Goal: Information Seeking & Learning: Learn about a topic

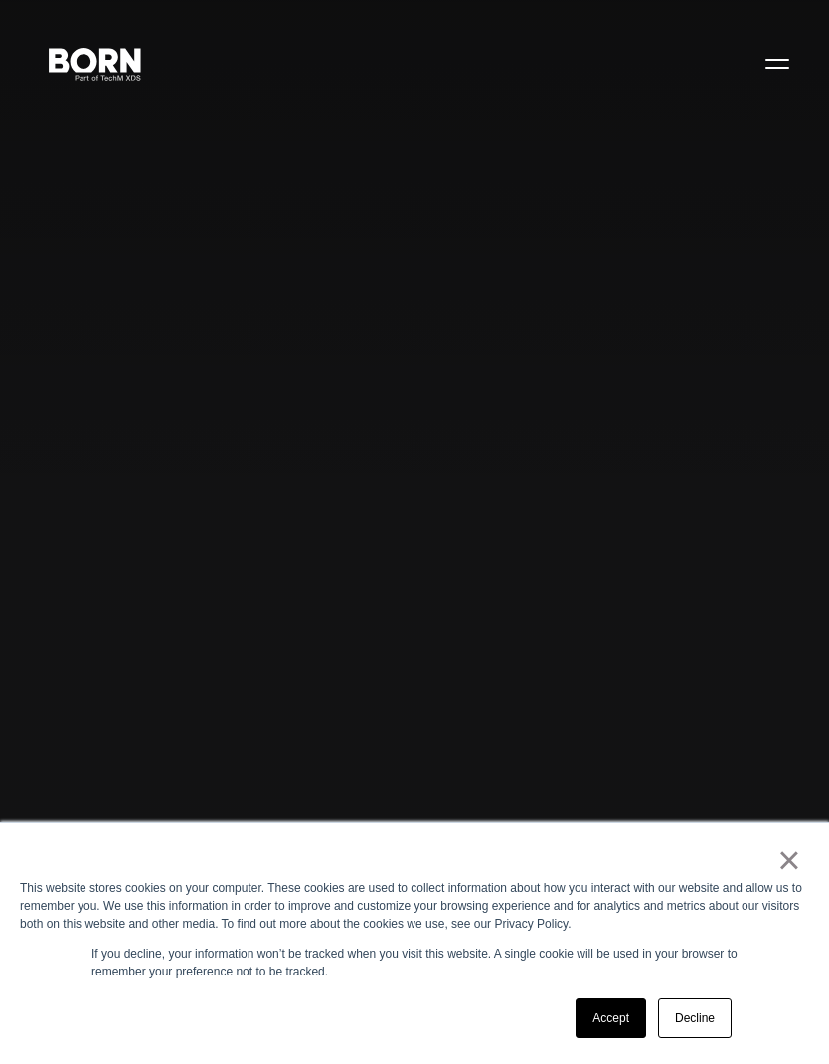
click at [778, 60] on button "Primary Menu" at bounding box center [778, 63] width 48 height 42
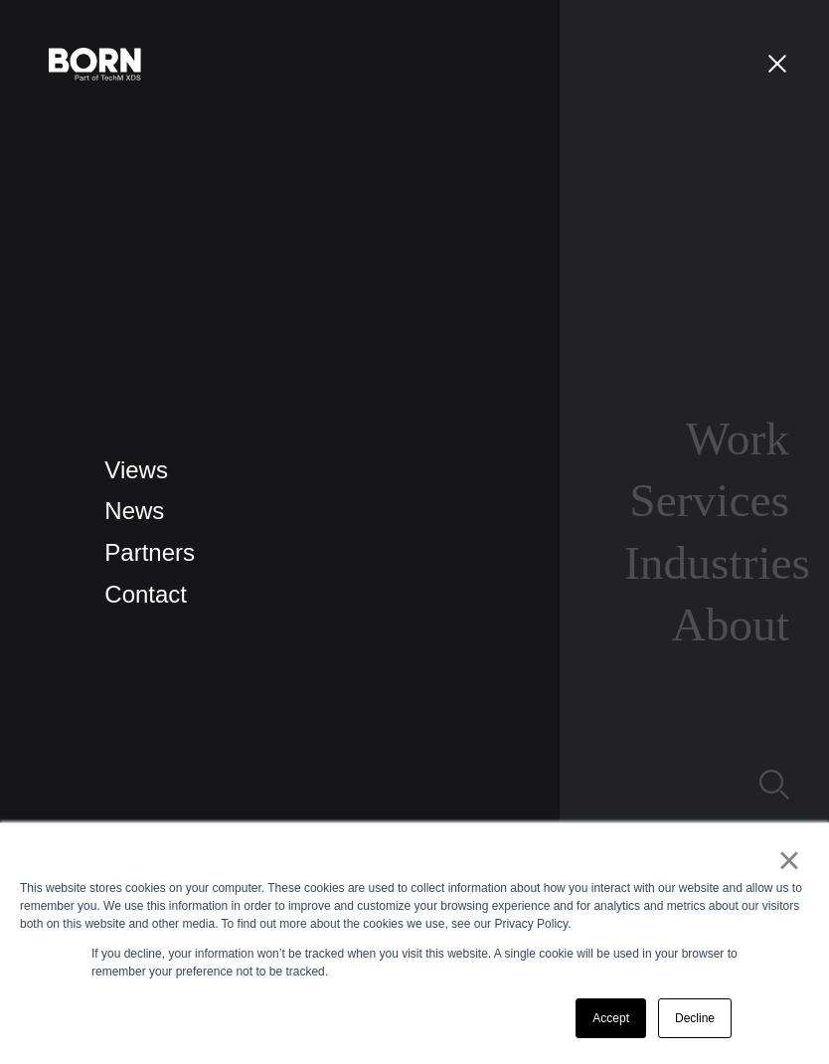
click at [754, 464] on link "Work" at bounding box center [737, 439] width 103 height 52
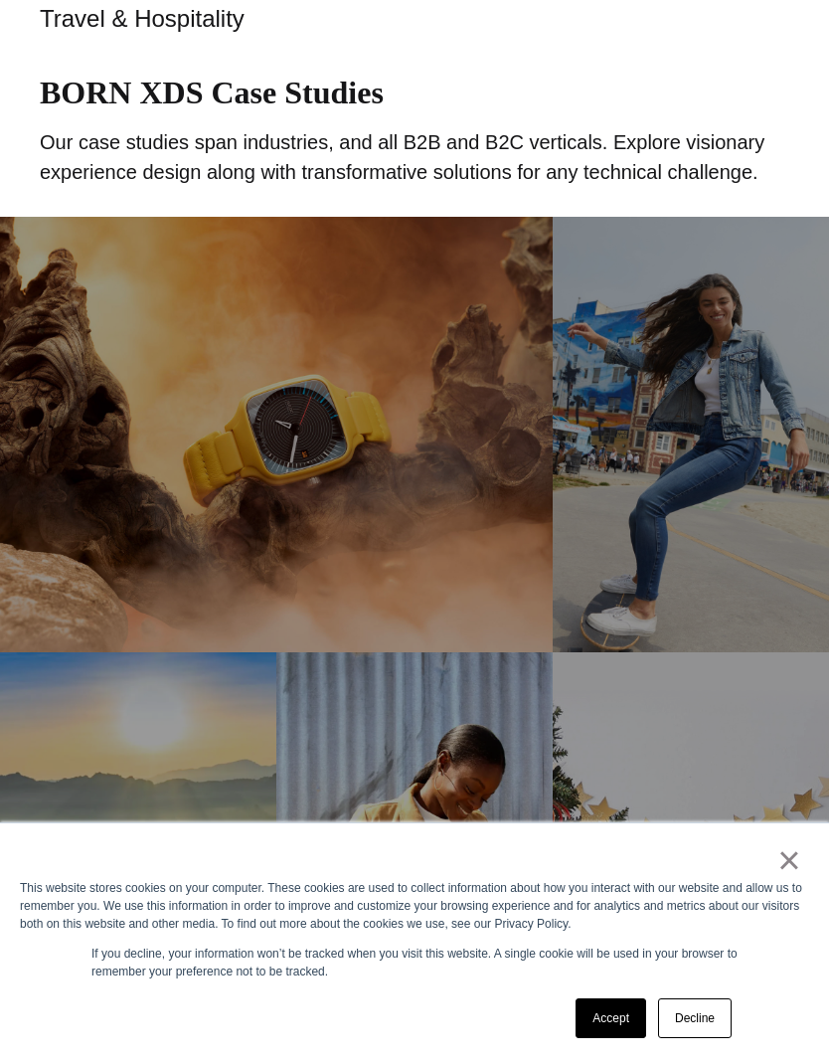
scroll to position [686, 0]
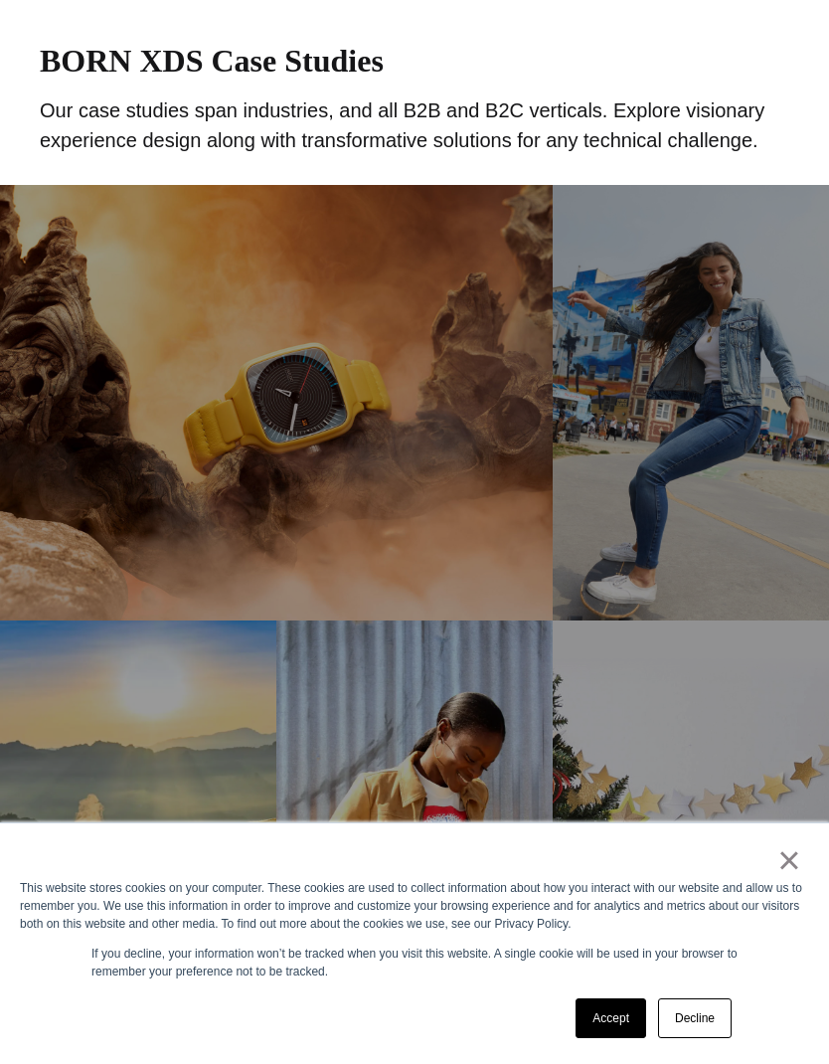
click at [616, 1038] on link "Accept" at bounding box center [611, 1018] width 71 height 40
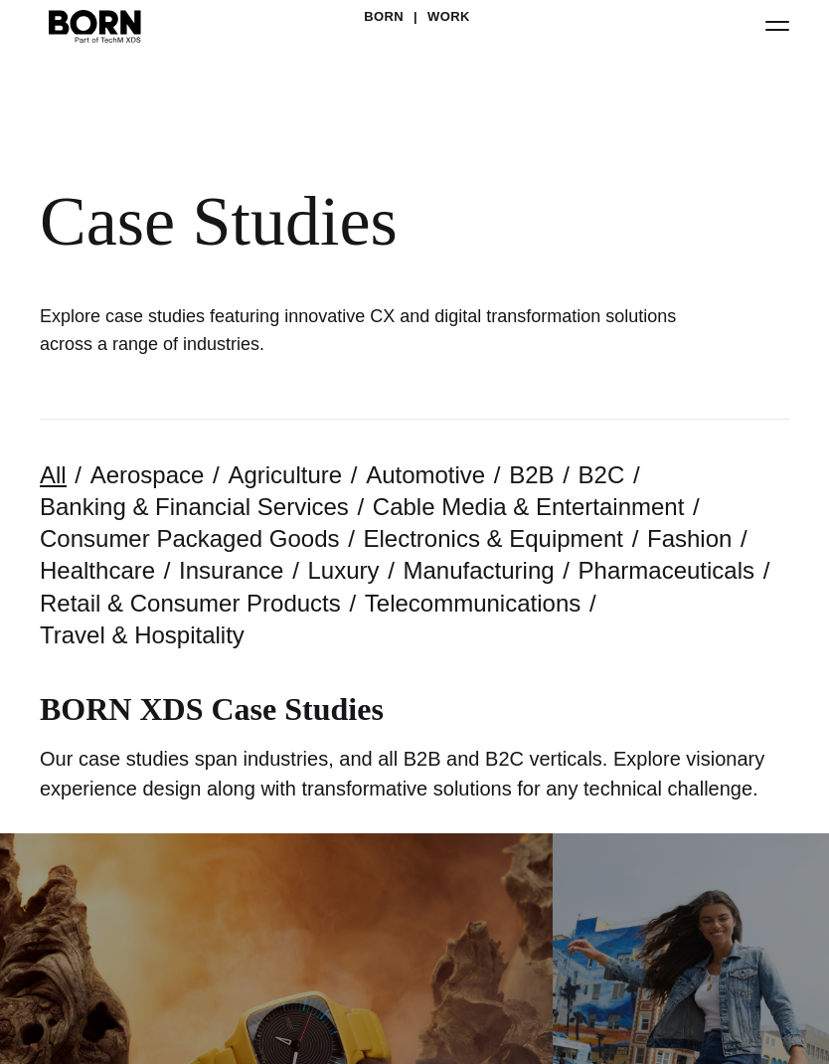
scroll to position [0, 0]
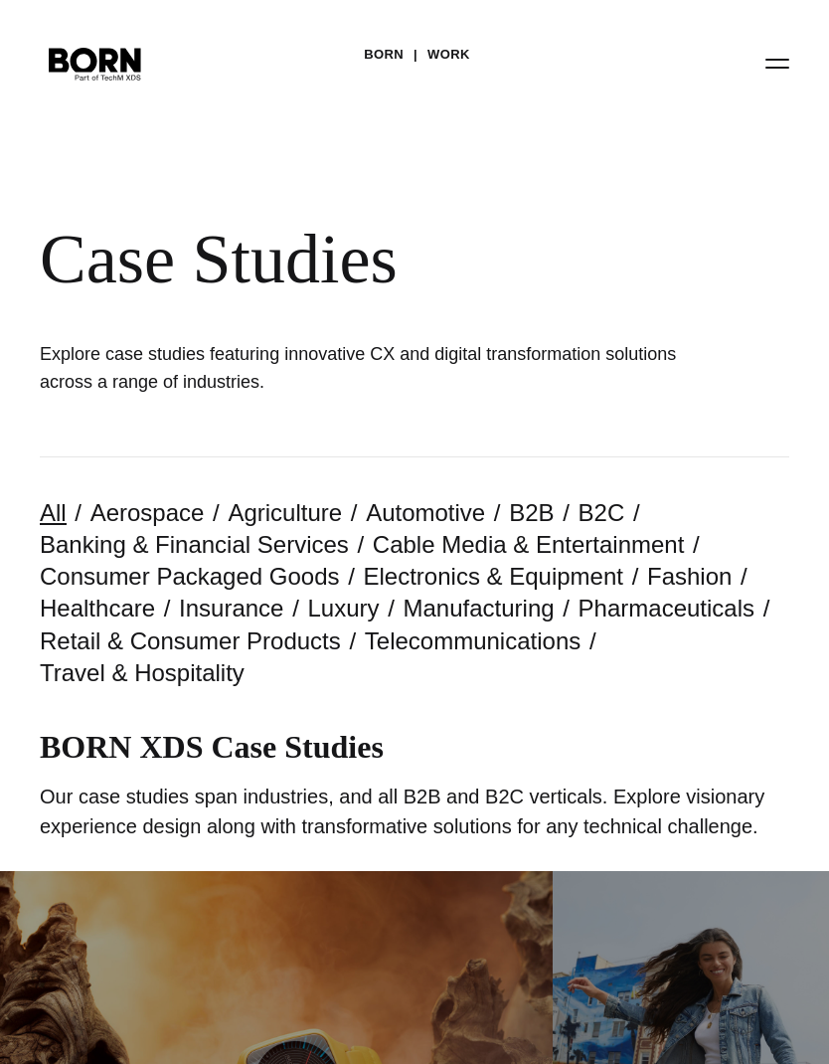
click at [441, 52] on link "Work" at bounding box center [449, 55] width 43 height 30
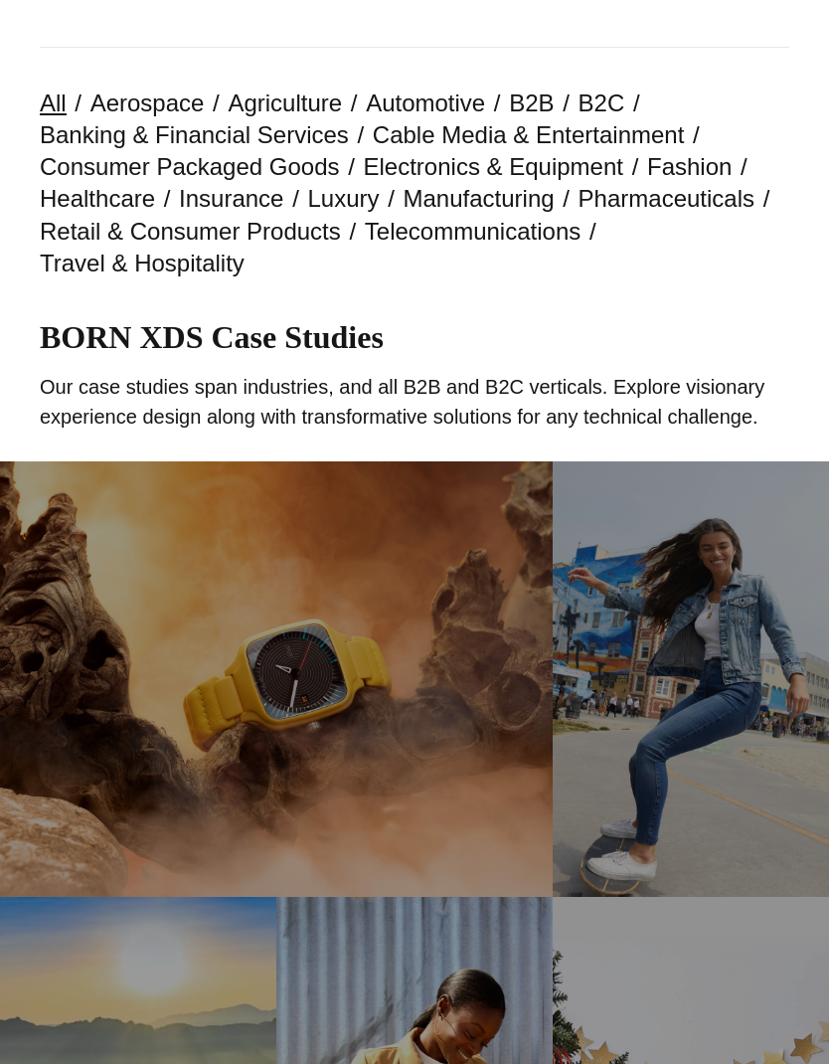
scroll to position [369, 0]
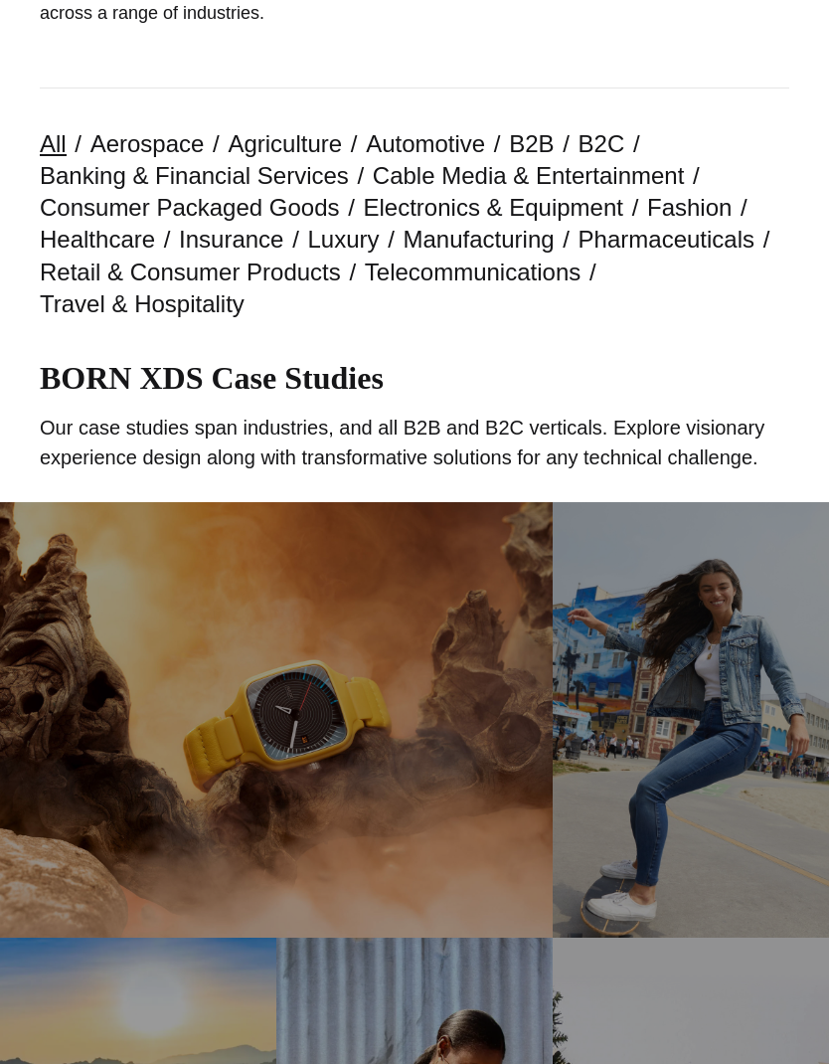
click at [65, 564] on link "Rado Upgraded Experience Through UI/UX and Content Strategy BORN developed Rado…" at bounding box center [276, 720] width 553 height 436
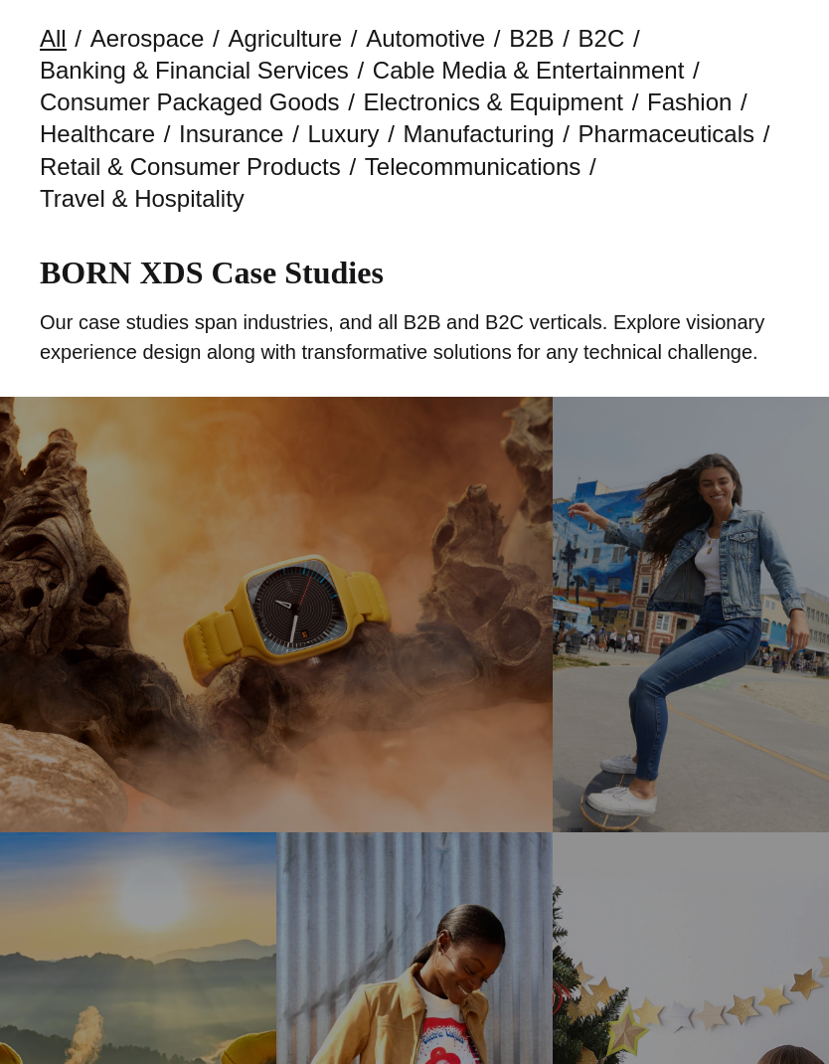
scroll to position [475, 0]
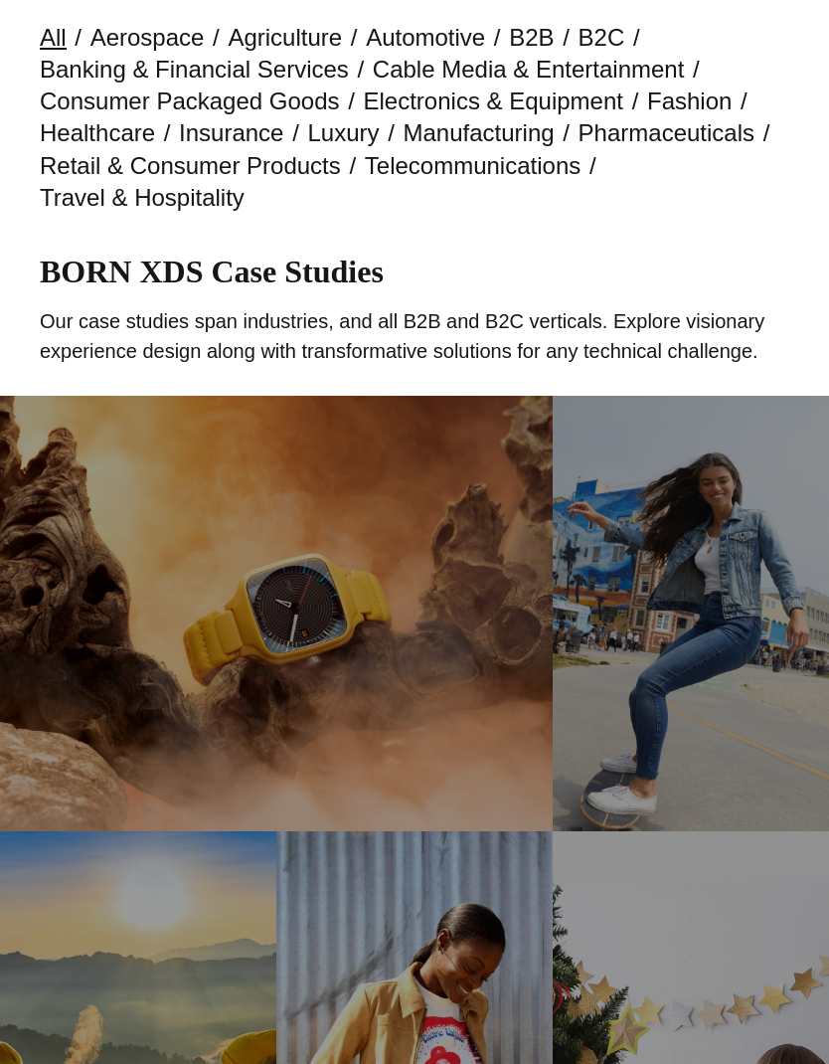
click at [731, 444] on link "Billabong eCommerce Framework Rebuild Enhanced the shopping experience through …" at bounding box center [691, 614] width 276 height 436
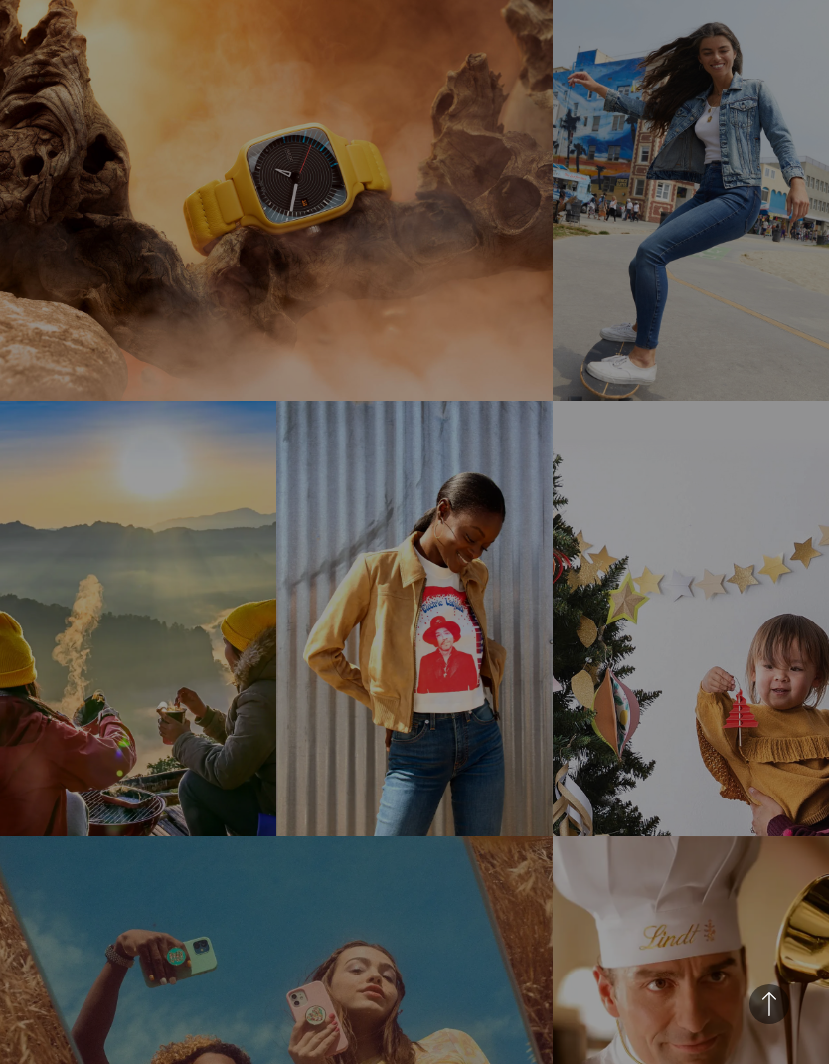
scroll to position [1118, 0]
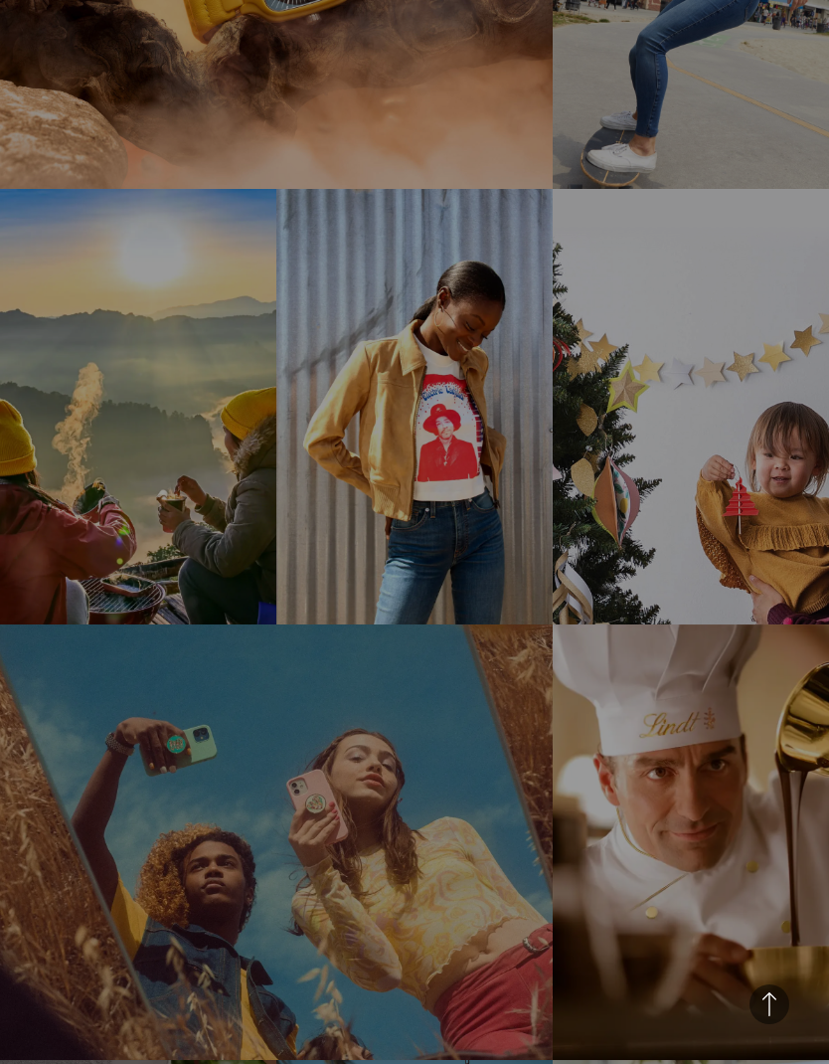
click at [59, 310] on link "Tata Consumer Brand Refresh TATA’s brand and online presence evolved and became…" at bounding box center [138, 407] width 276 height 436
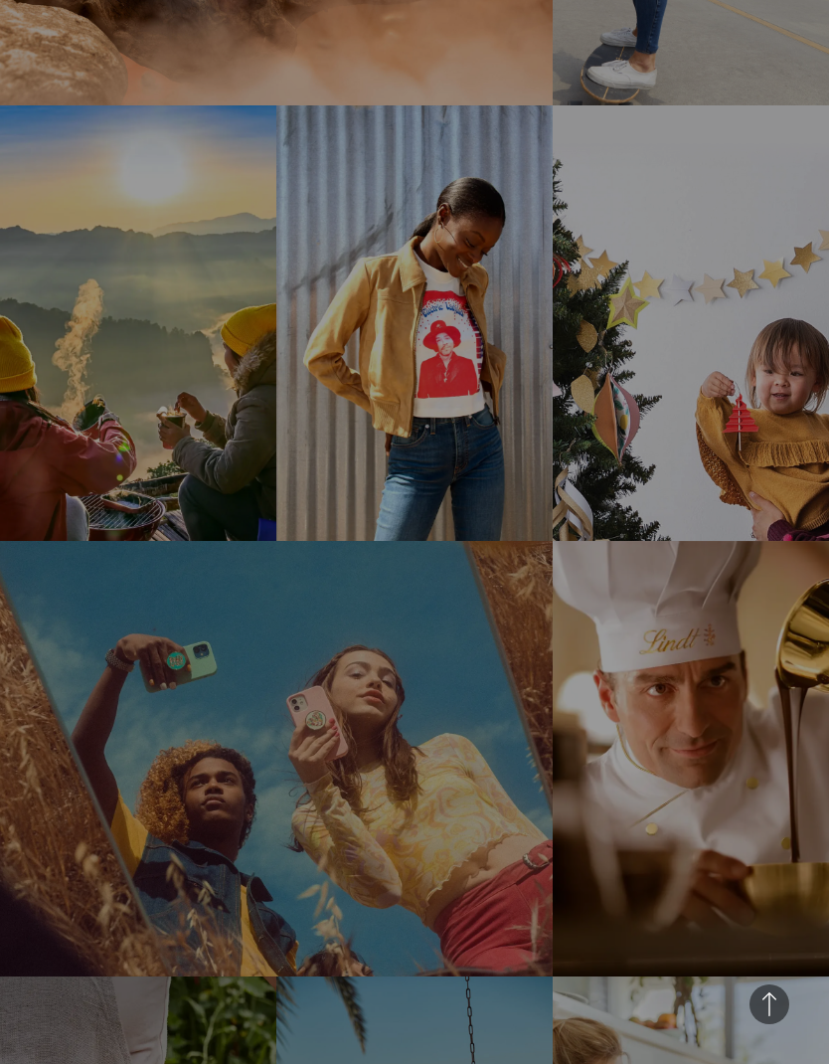
click at [37, 216] on link "Tata Consumer Brand Refresh TATA’s brand and online presence evolved and became…" at bounding box center [138, 323] width 276 height 436
click at [350, 261] on link "Lucky Brand Online Experience Refresh Lucky Brand’s overall customer usability …" at bounding box center [414, 323] width 276 height 436
click at [742, 356] on link "JOANN Fabrics Upgraded Omnichannel Experience With recent updates, including a …" at bounding box center [691, 323] width 276 height 436
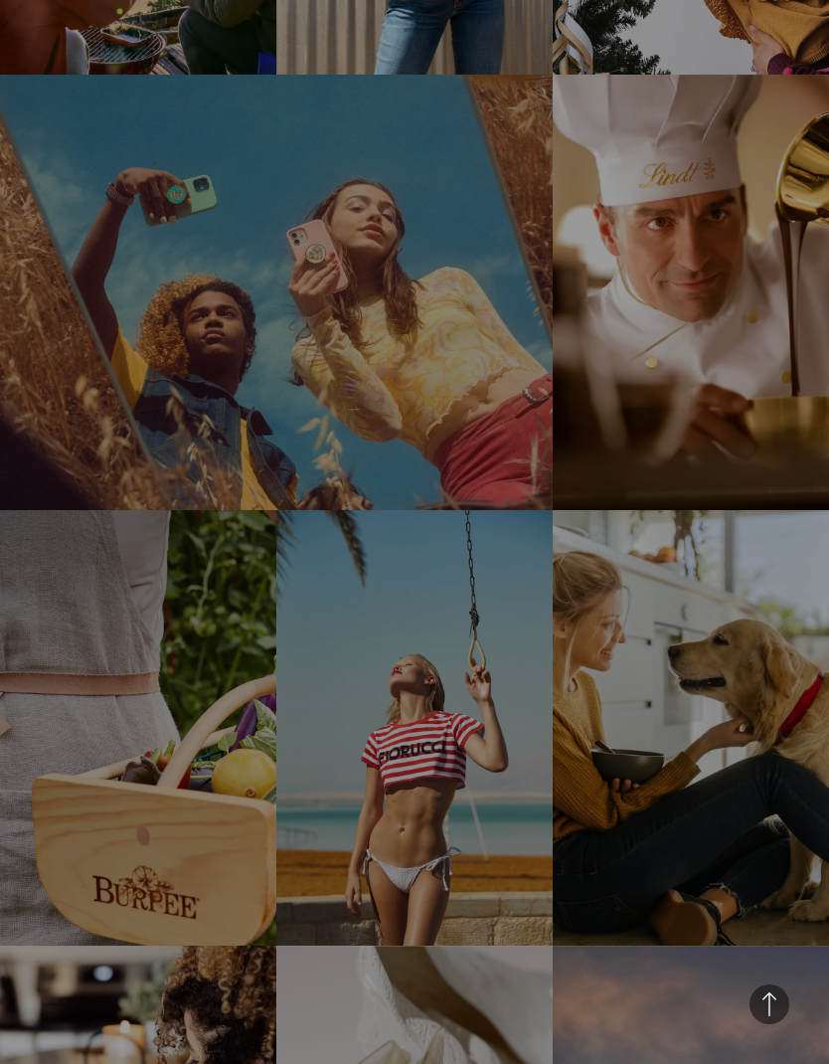
scroll to position [1672, 0]
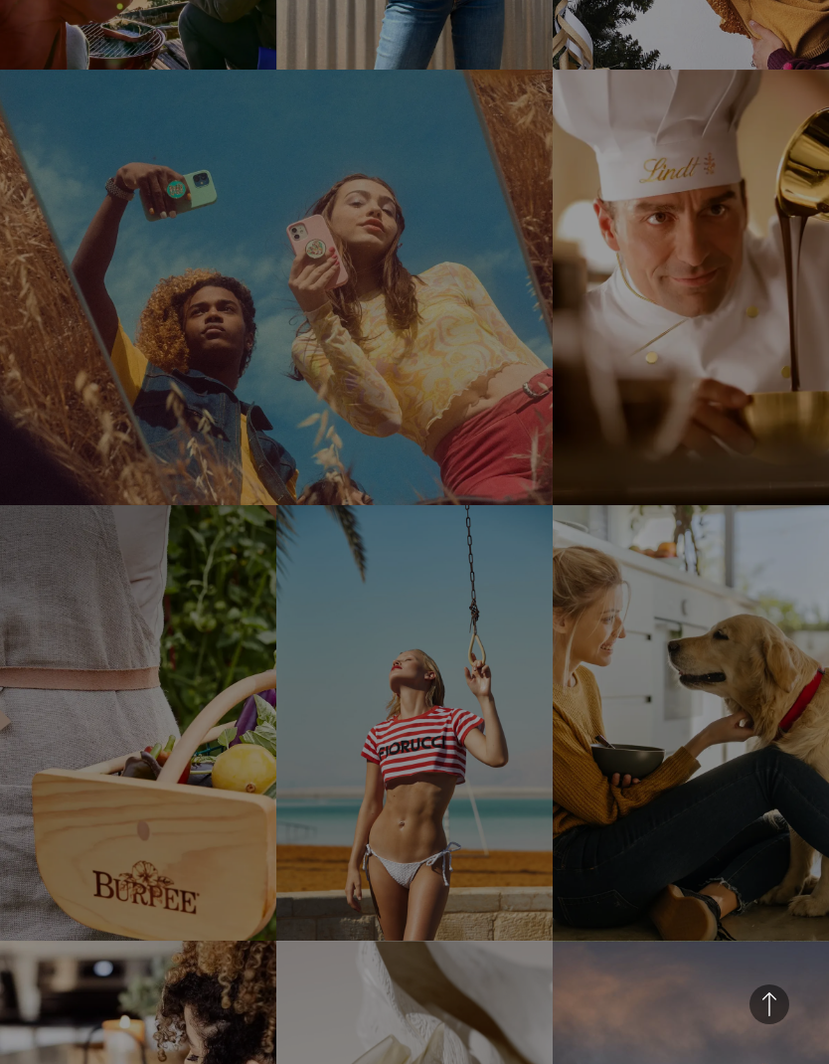
click at [60, 150] on link "PopSockets Commerce Cloud Redesign BORN delivered the PopSockets site redesign …" at bounding box center [276, 288] width 553 height 436
click at [757, 330] on link "Lindt Elevating the Digital Experience for a Leading Chocolatier See how we rei…" at bounding box center [691, 288] width 276 height 436
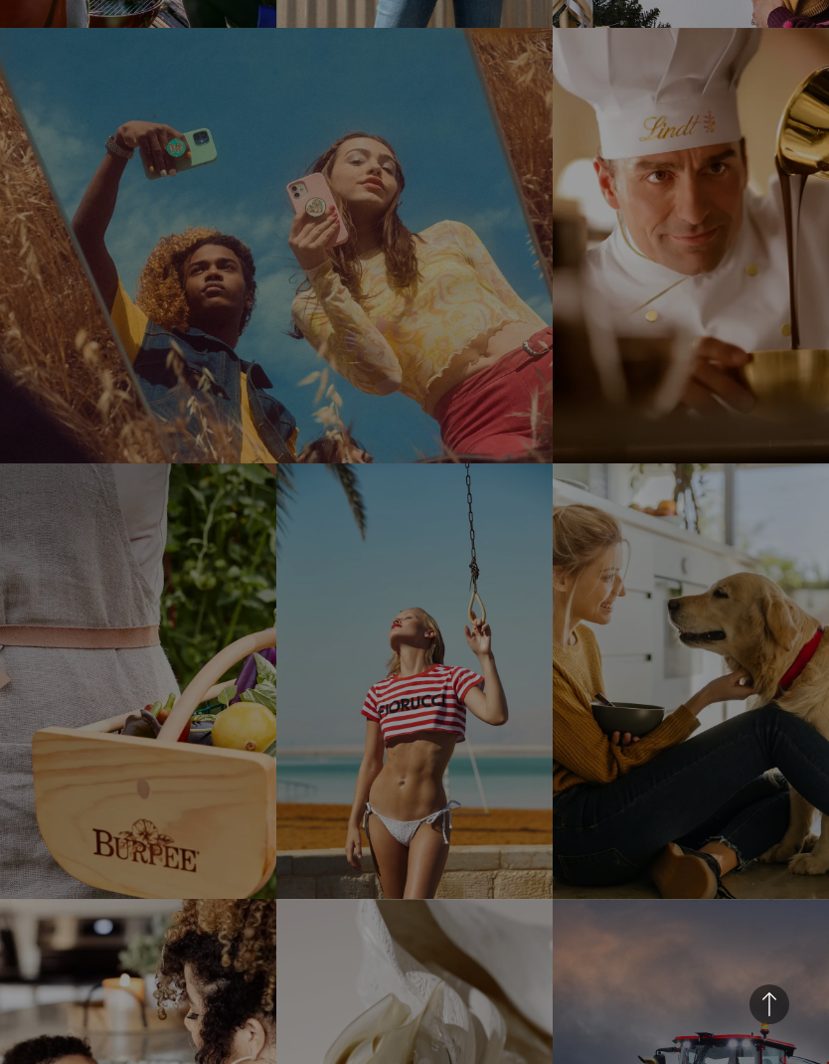
scroll to position [1874, 0]
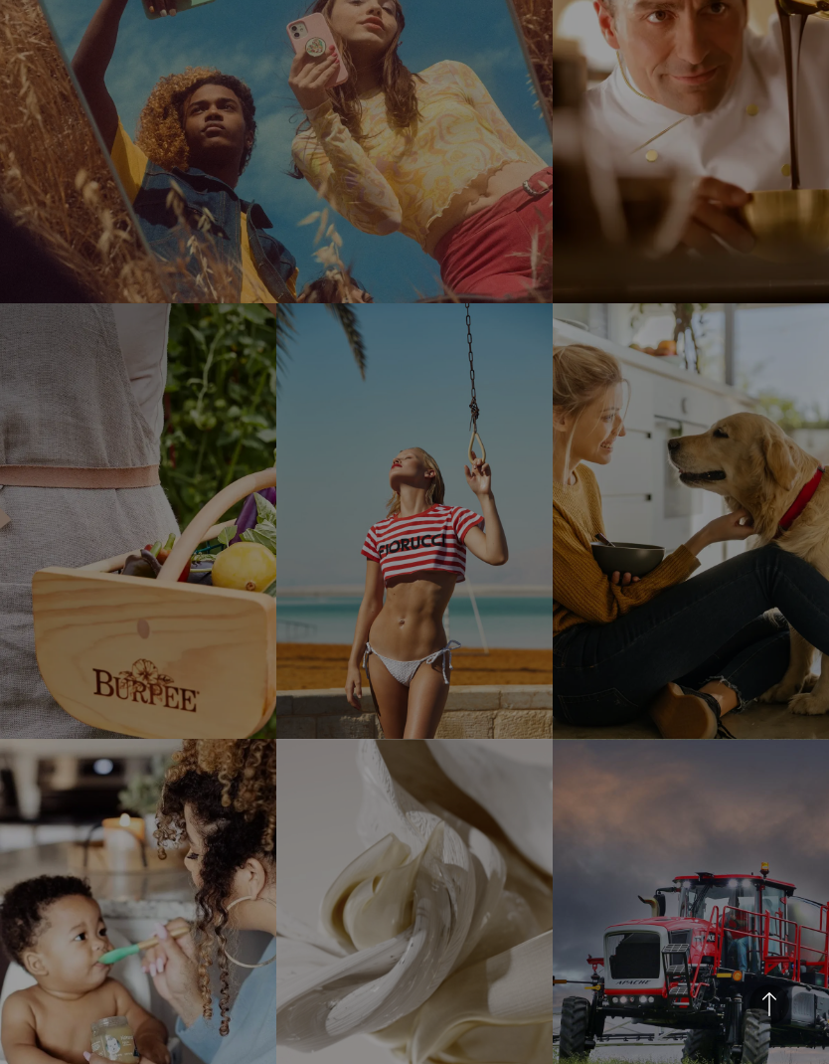
click at [64, 372] on link "Burpee Consumer Sales Site Redesign The project aimed to design a responsive si…" at bounding box center [138, 521] width 276 height 436
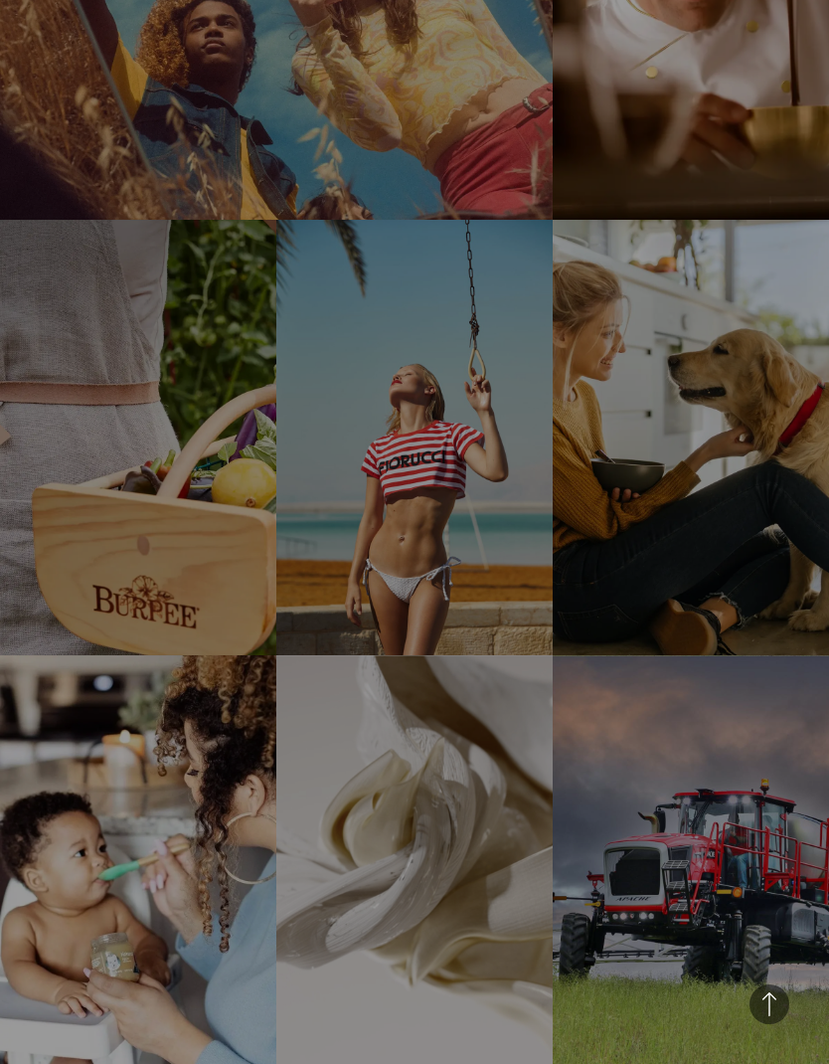
click at [490, 489] on link "Fiorucci Recreating Bold Fashion Through a New Shopping Experience BORN created…" at bounding box center [414, 438] width 276 height 436
click at [739, 437] on link "Just Right Exceptional Side-by-Side Experiences See how we created a personaliz…" at bounding box center [691, 438] width 276 height 436
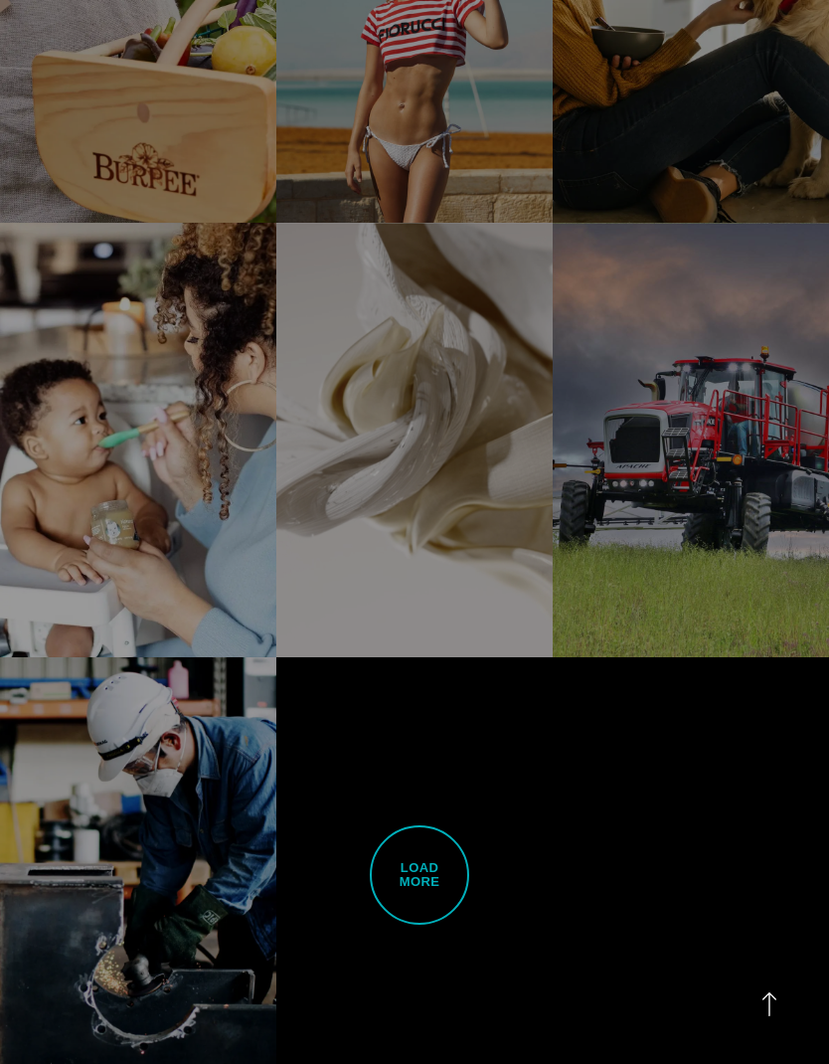
scroll to position [2430, 0]
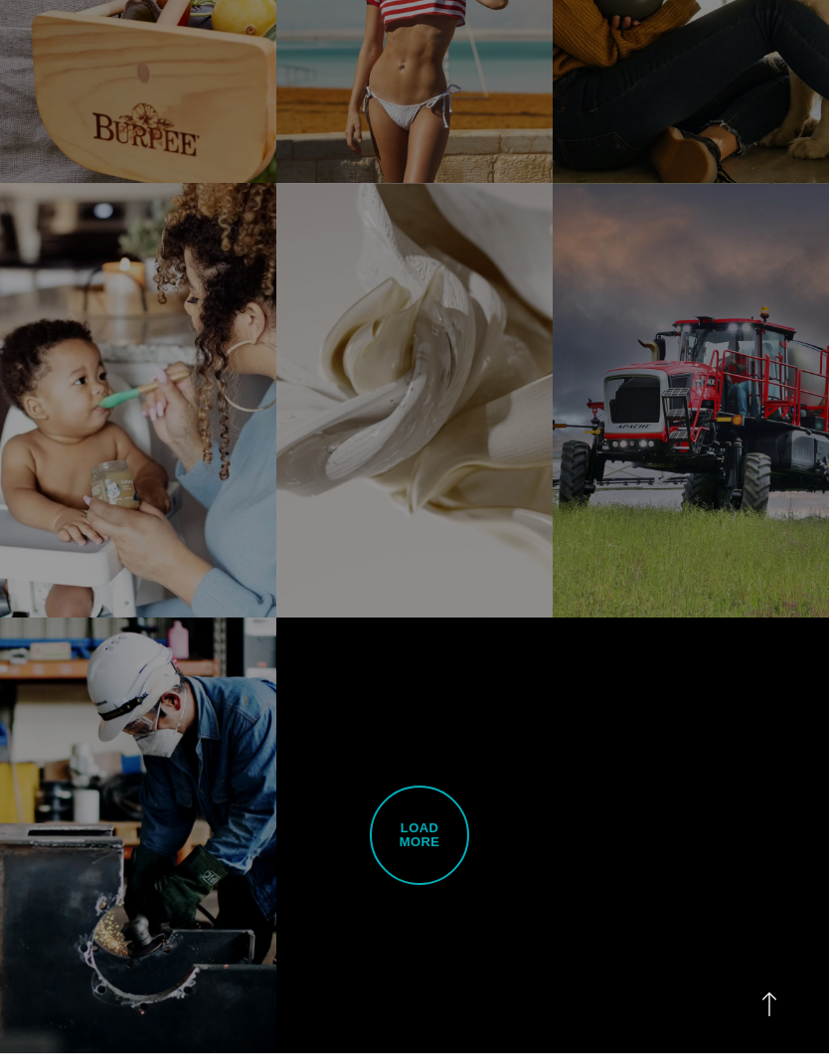
click at [62, 287] on link "Nestlé Gerber Enabling Personalized Buying Experiences Discover how we gave Nes…" at bounding box center [138, 401] width 276 height 436
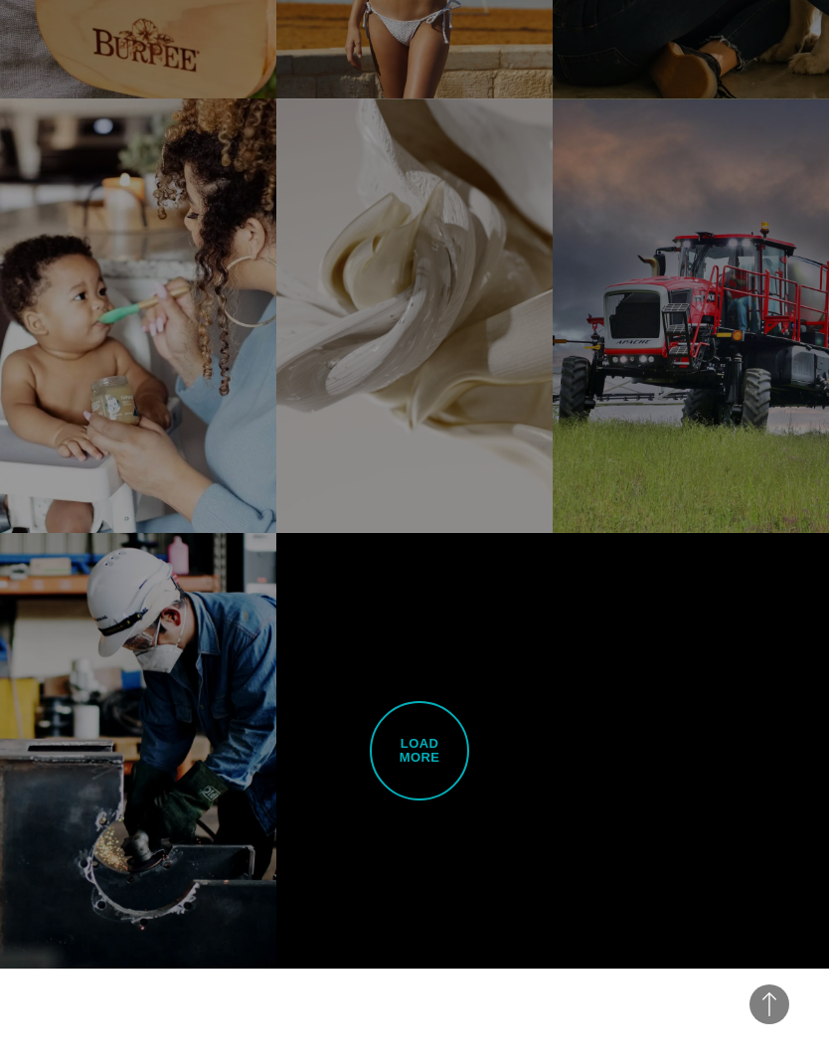
click at [412, 701] on span "Load More" at bounding box center [419, 750] width 99 height 99
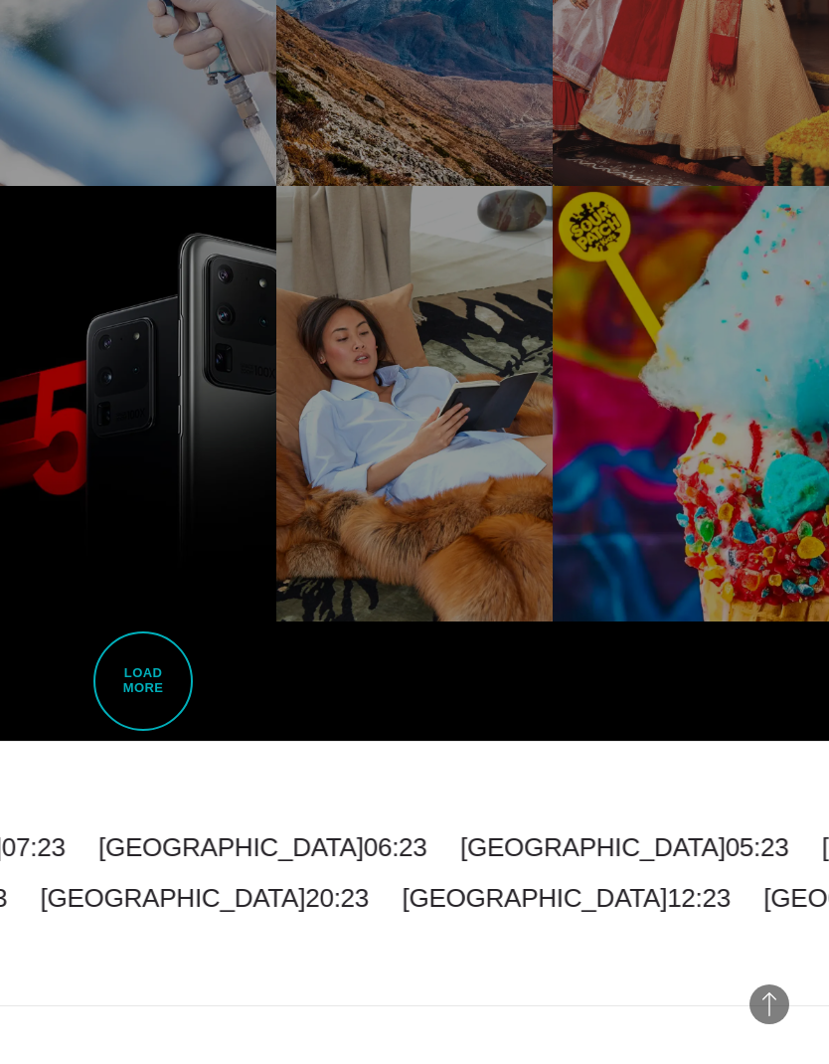
scroll to position [5040, 0]
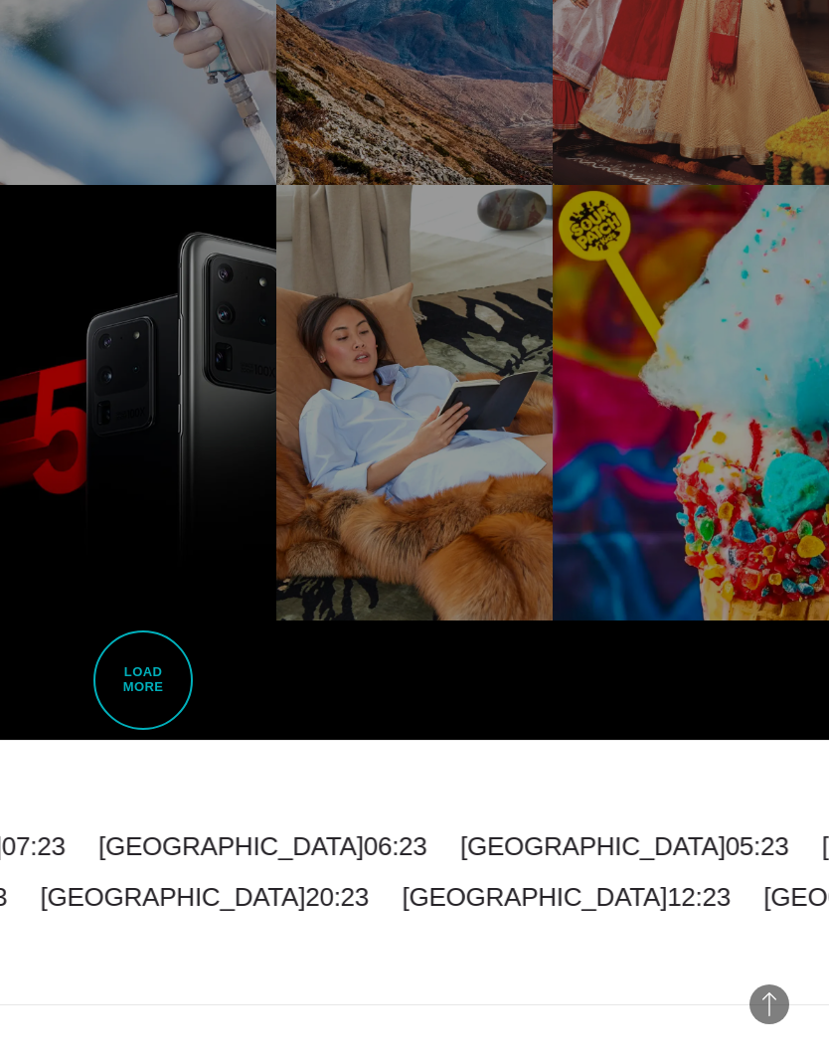
click at [123, 645] on span "Load More" at bounding box center [142, 679] width 99 height 99
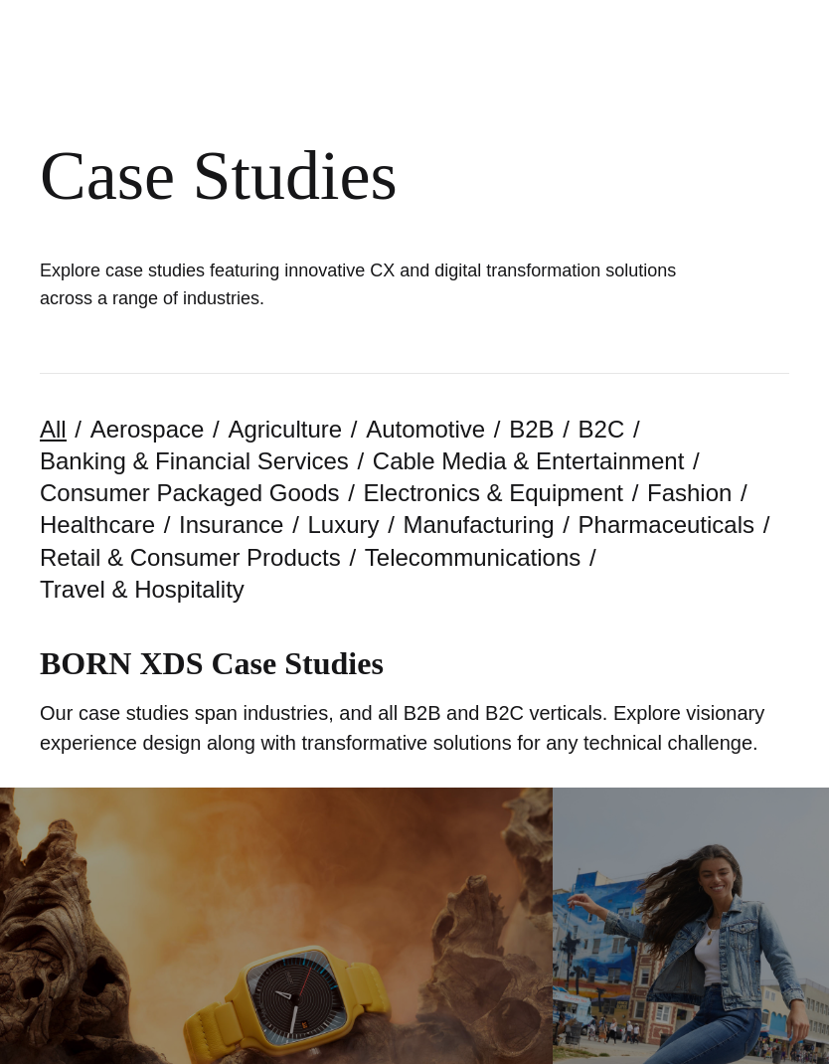
scroll to position [85, 0]
click at [548, 498] on link "Electronics & Equipment" at bounding box center [494, 491] width 260 height 27
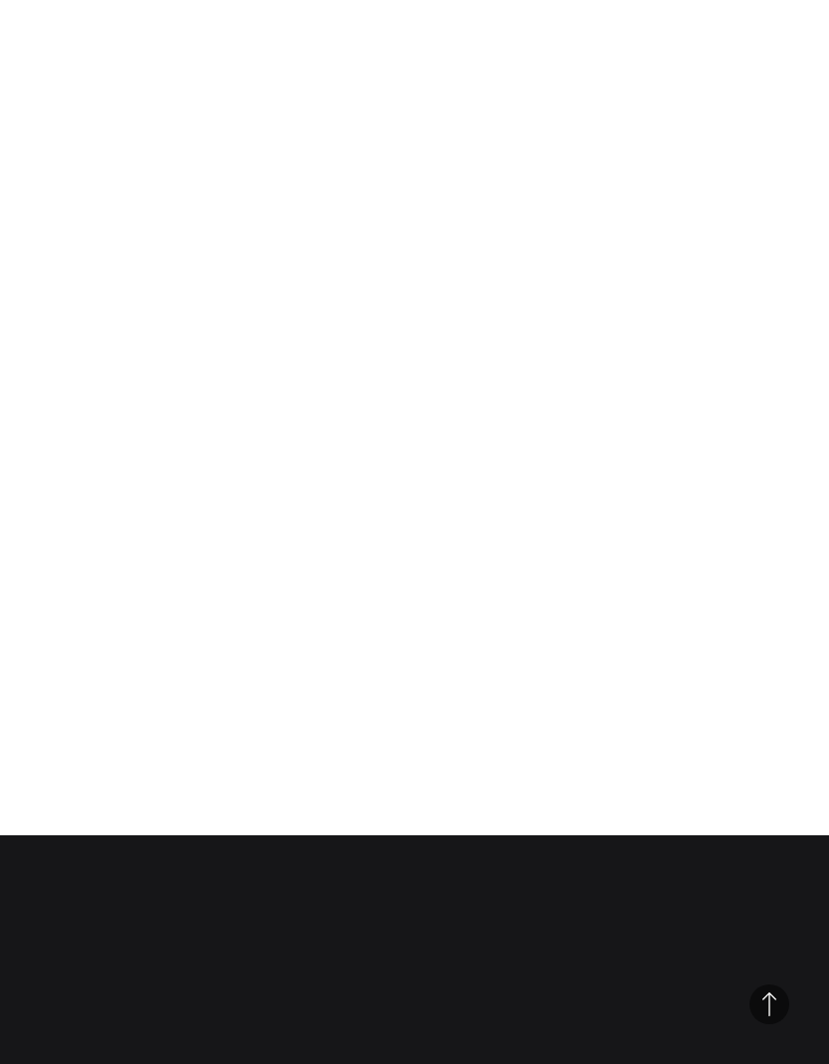
scroll to position [11945, 0]
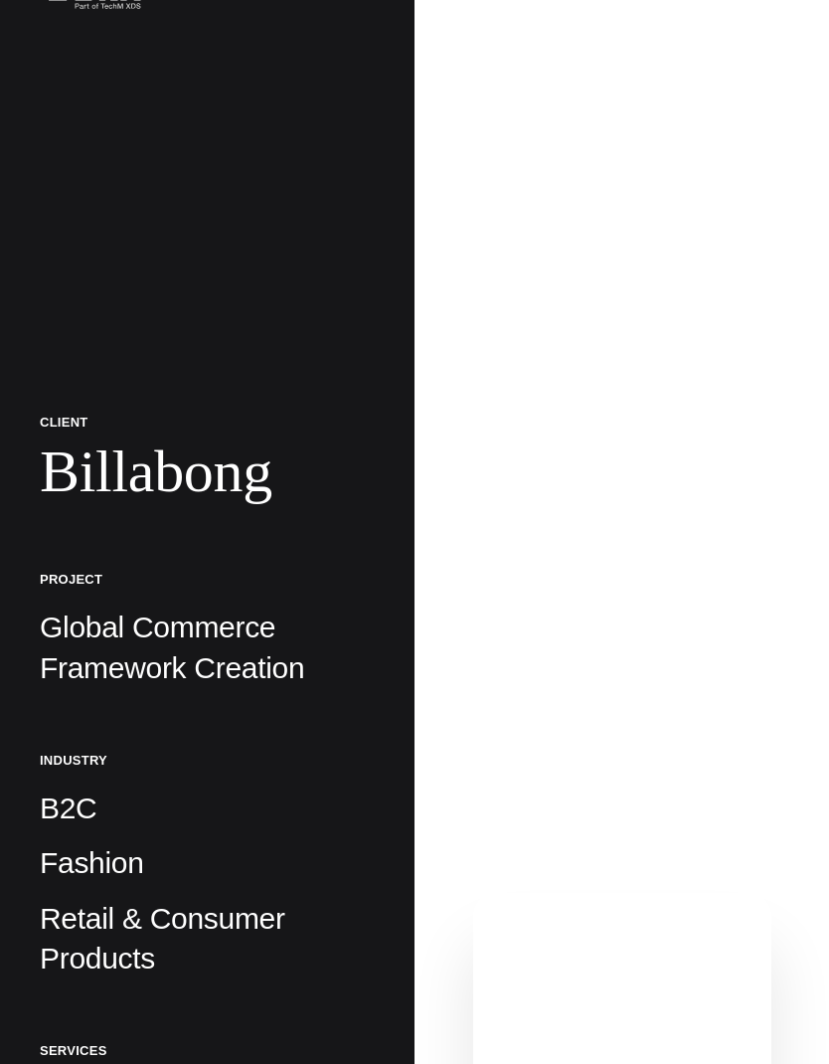
scroll to position [69, 0]
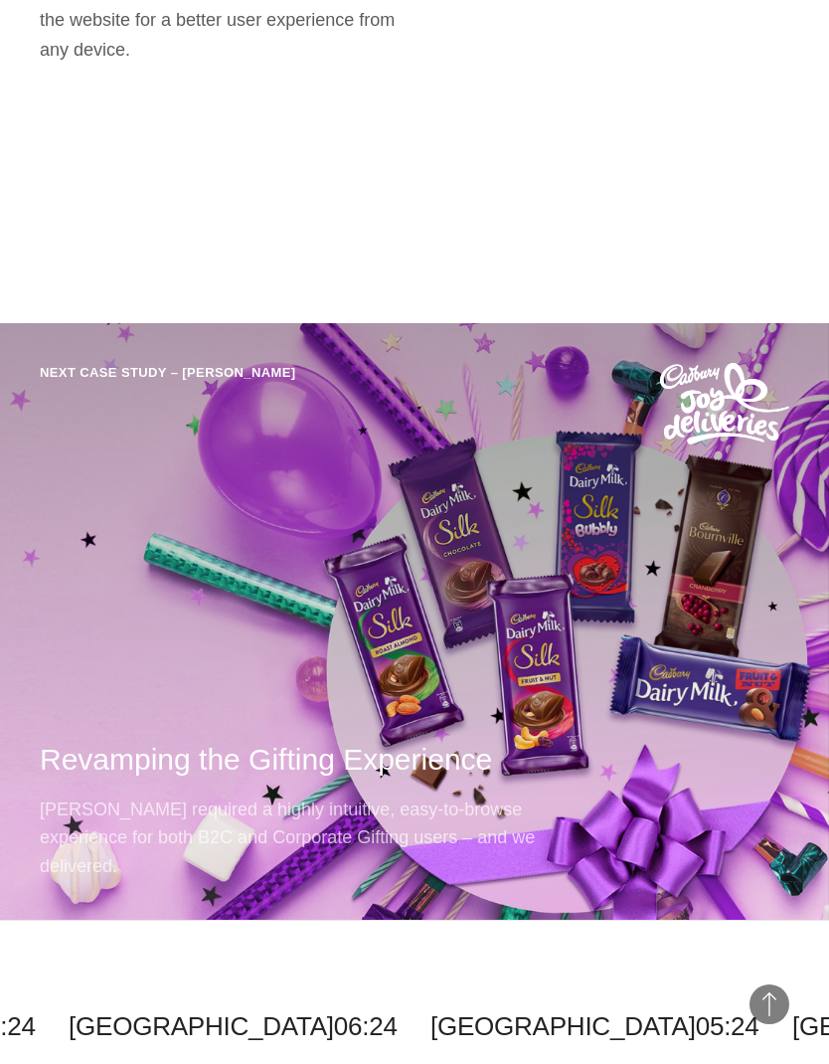
scroll to position [12107, 0]
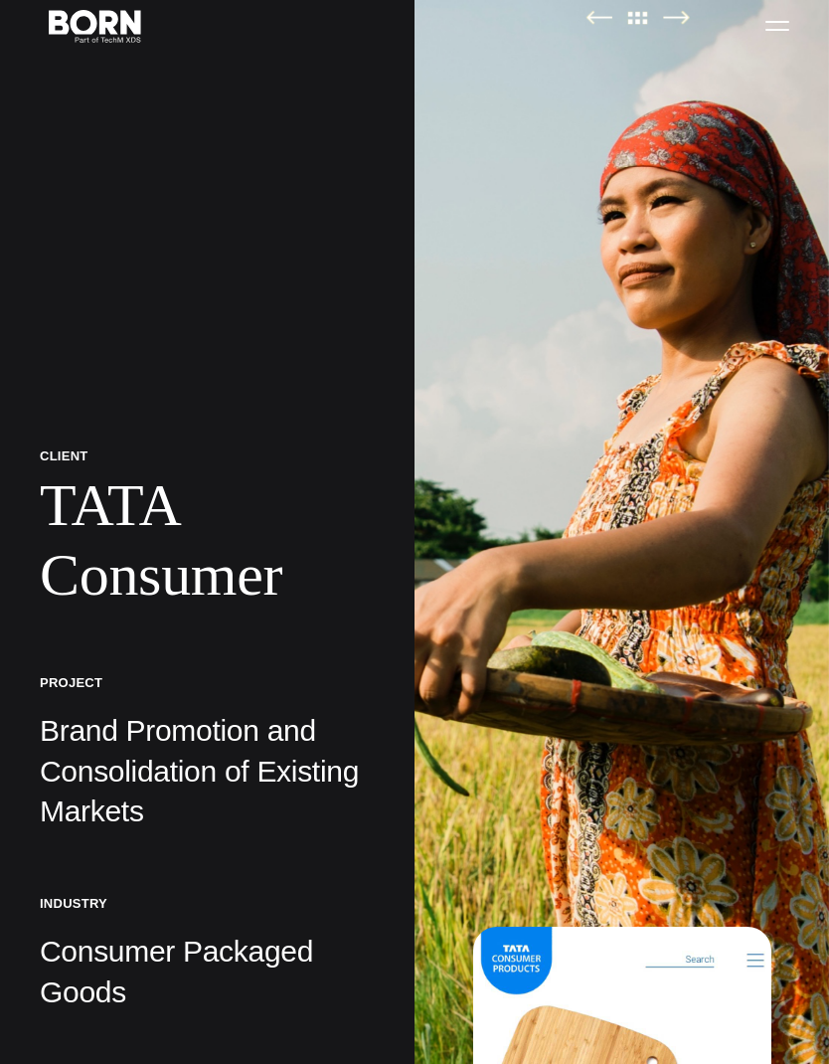
scroll to position [34, 0]
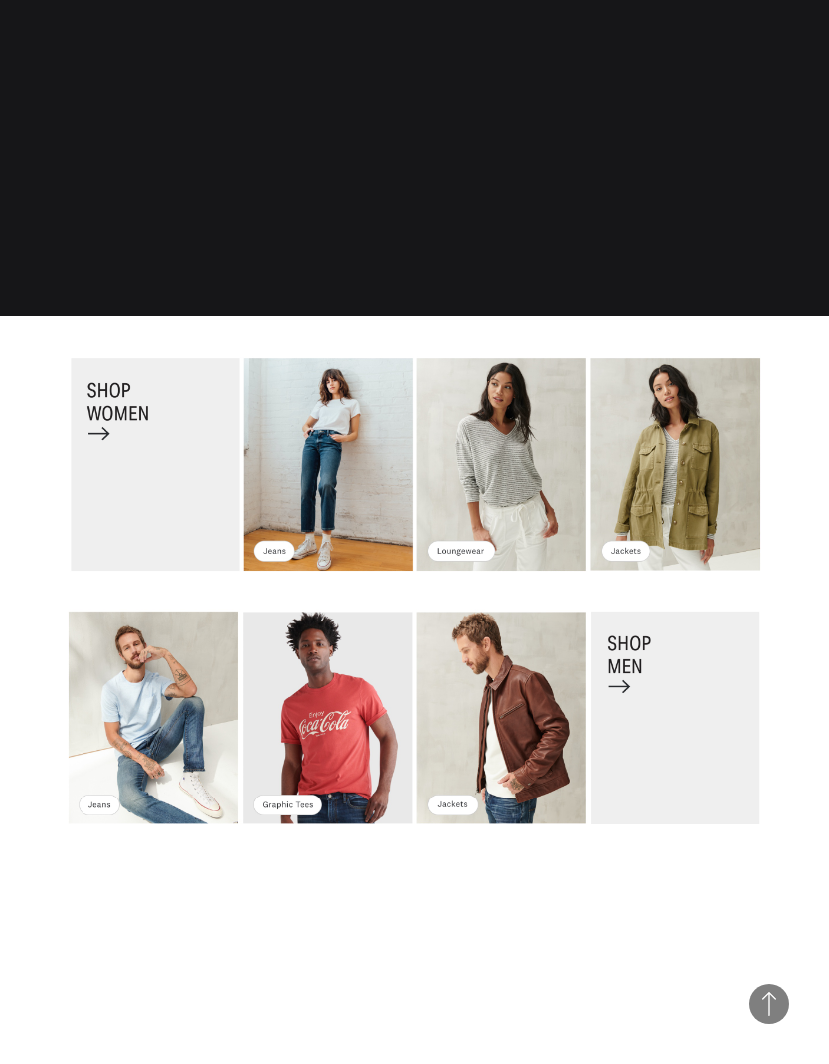
scroll to position [4384, 0]
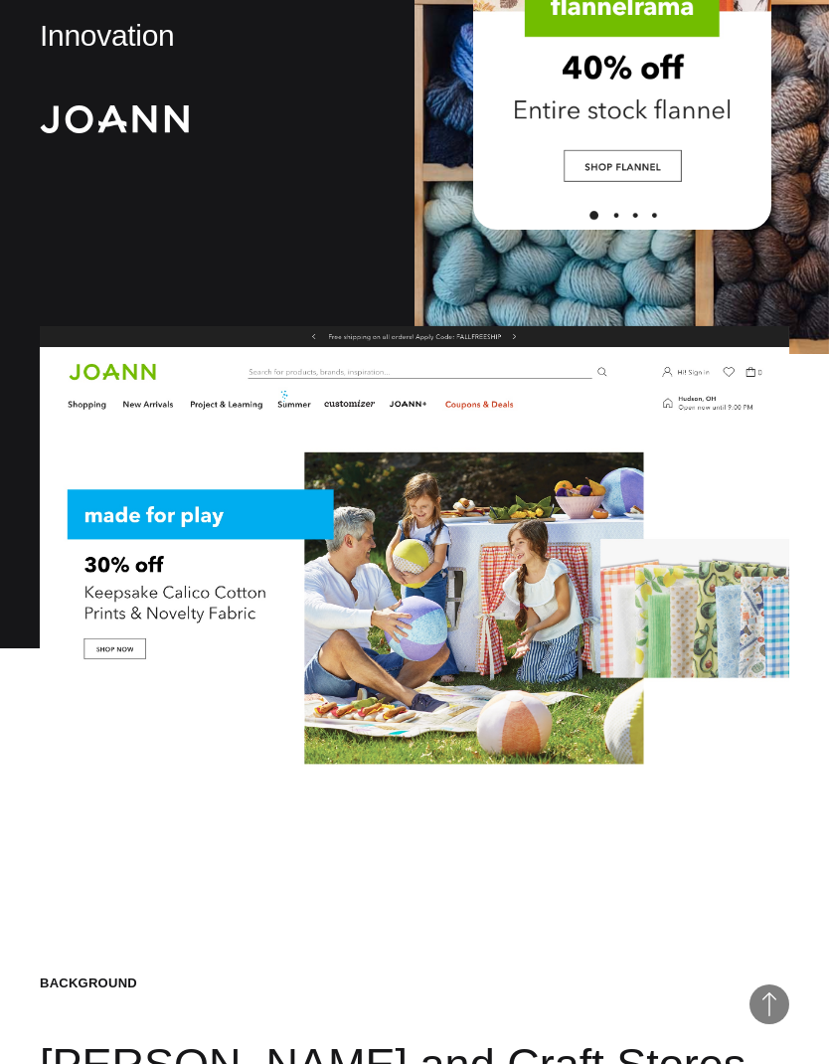
scroll to position [1351, 0]
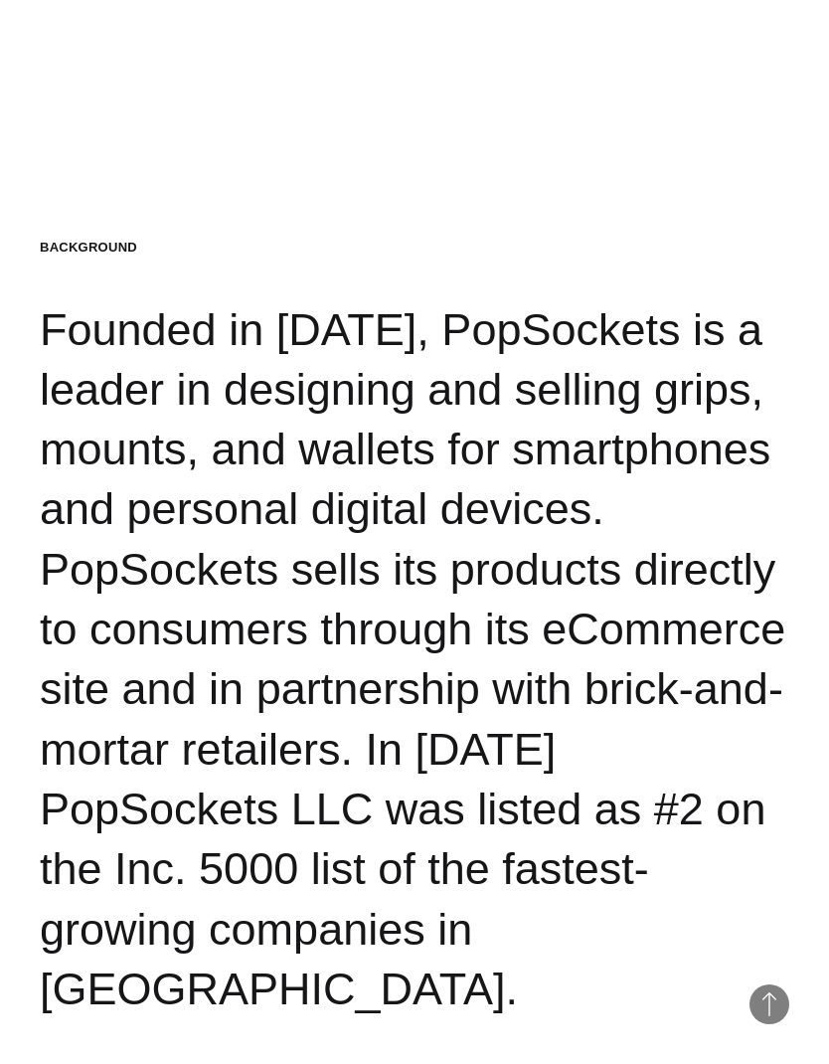
scroll to position [2020, 0]
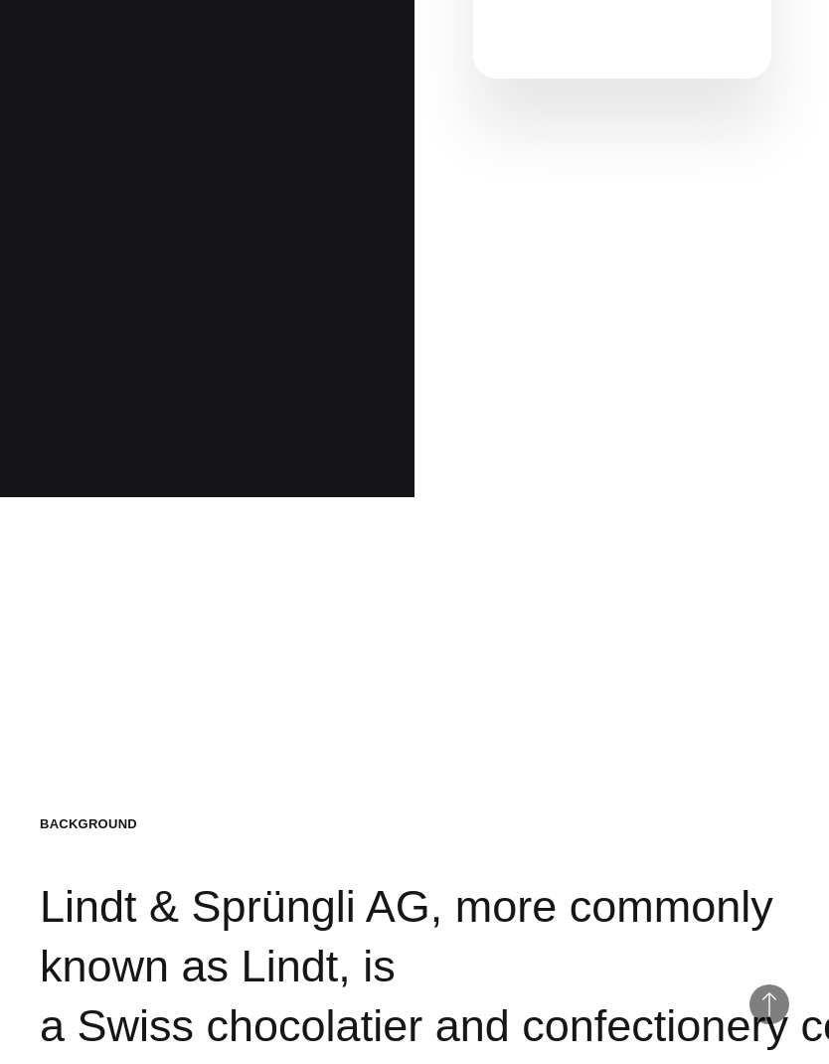
scroll to position [1475, 0]
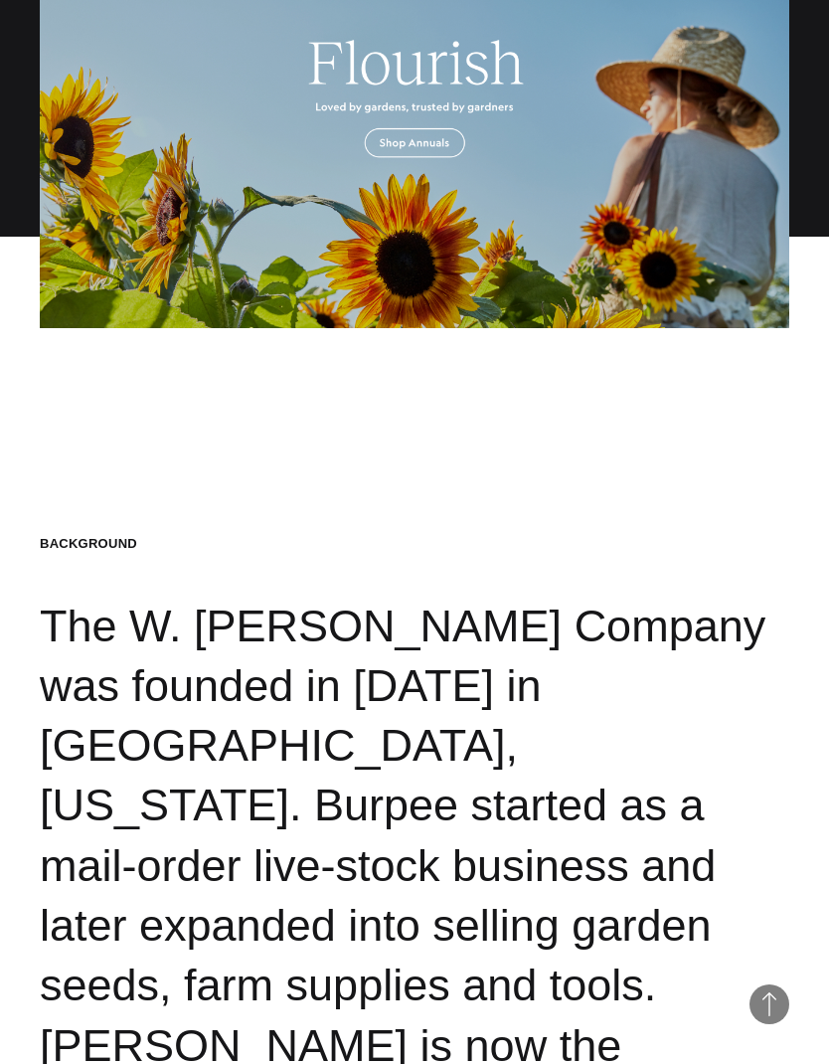
scroll to position [1263, 0]
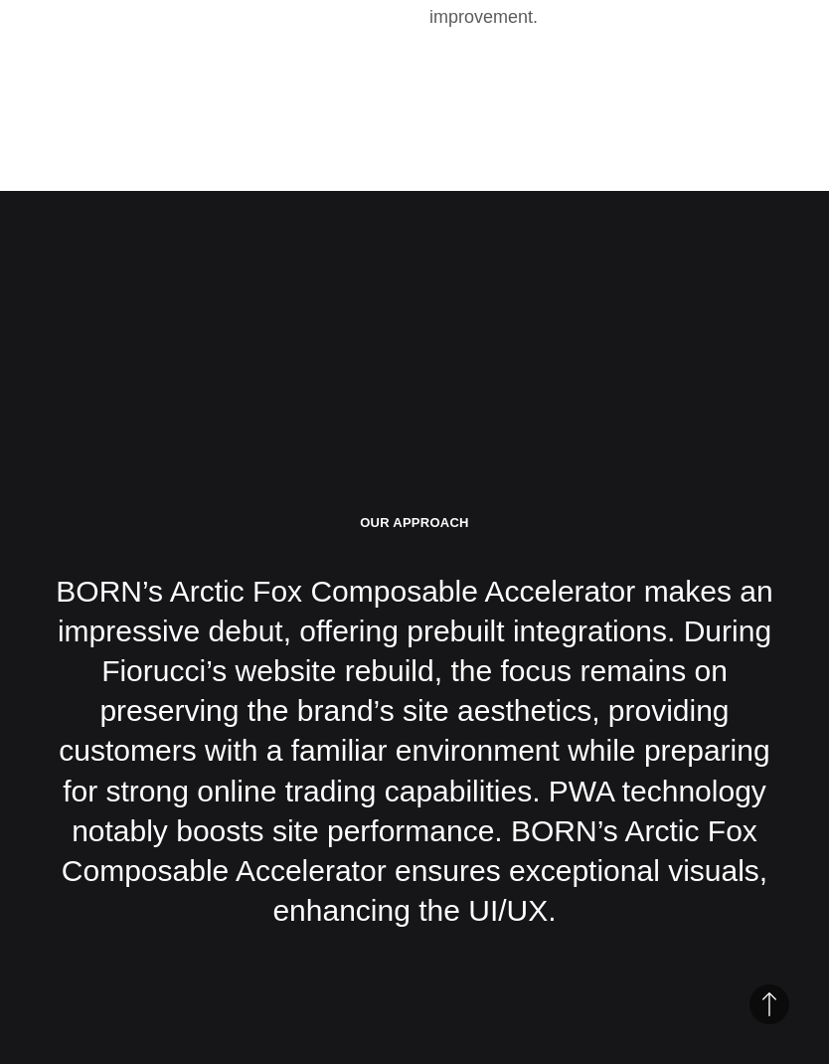
scroll to position [3545, 0]
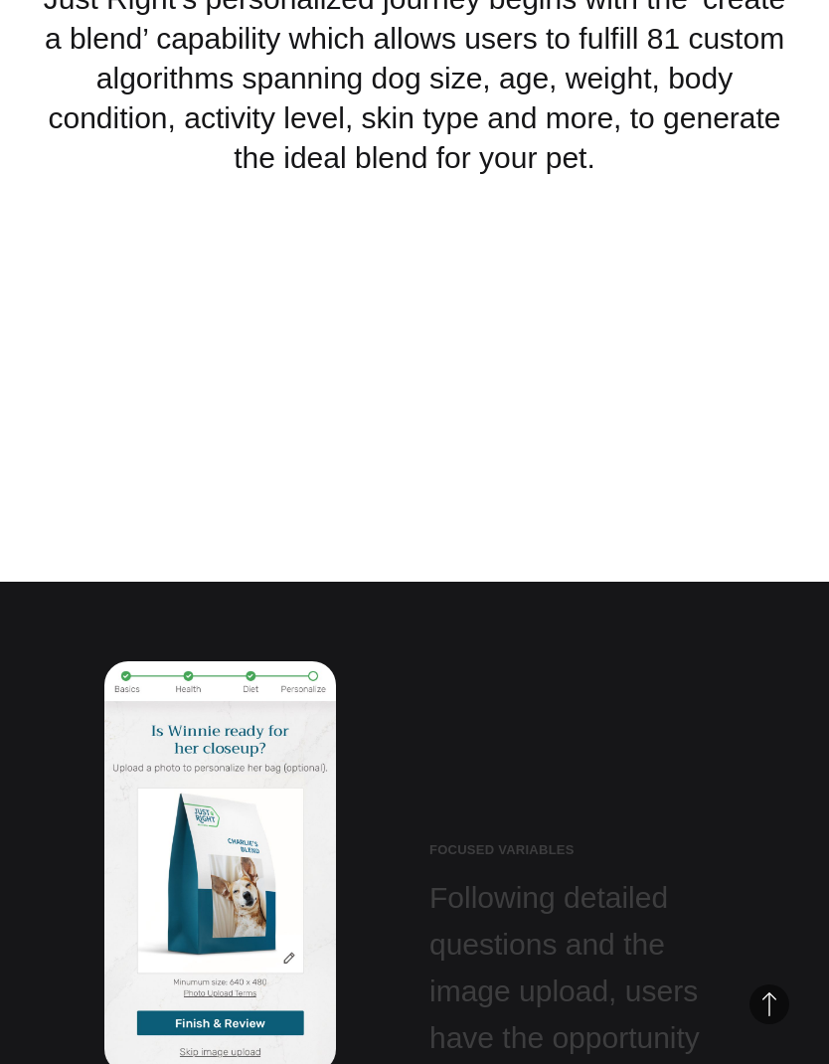
scroll to position [7994, 0]
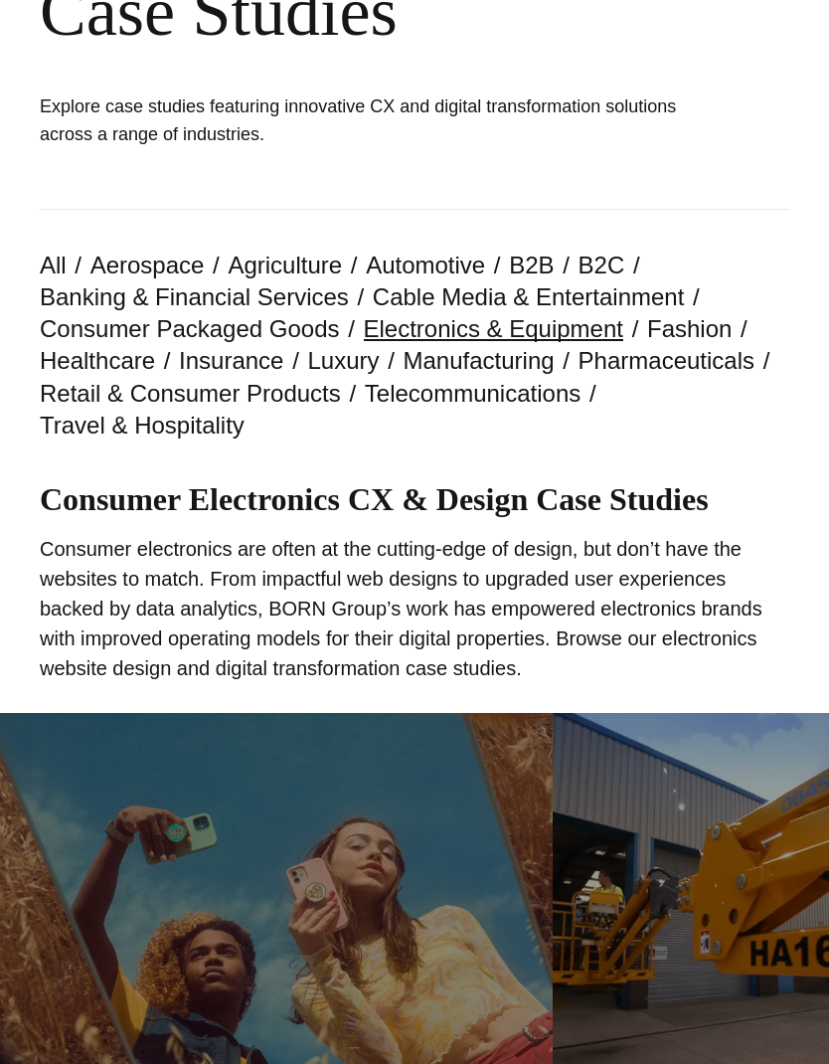
scroll to position [238, 0]
